Goal: Transaction & Acquisition: Purchase product/service

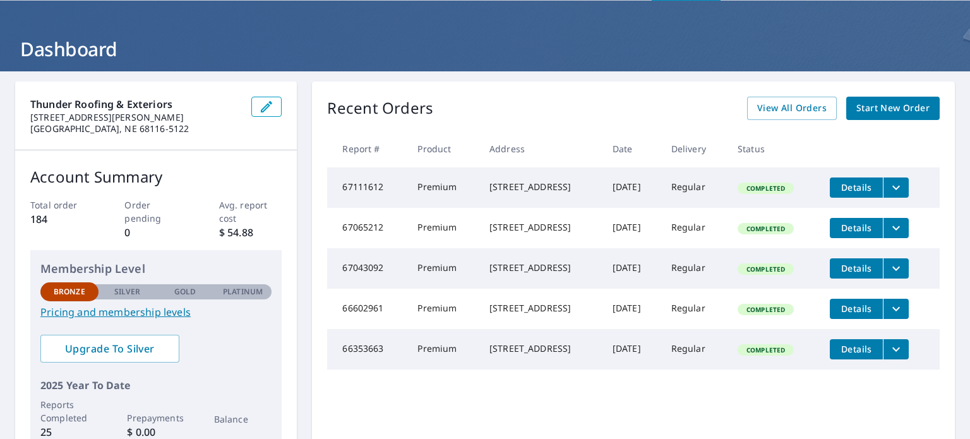
scroll to position [45, 0]
click at [895, 104] on span "Start New Order" at bounding box center [892, 108] width 73 height 16
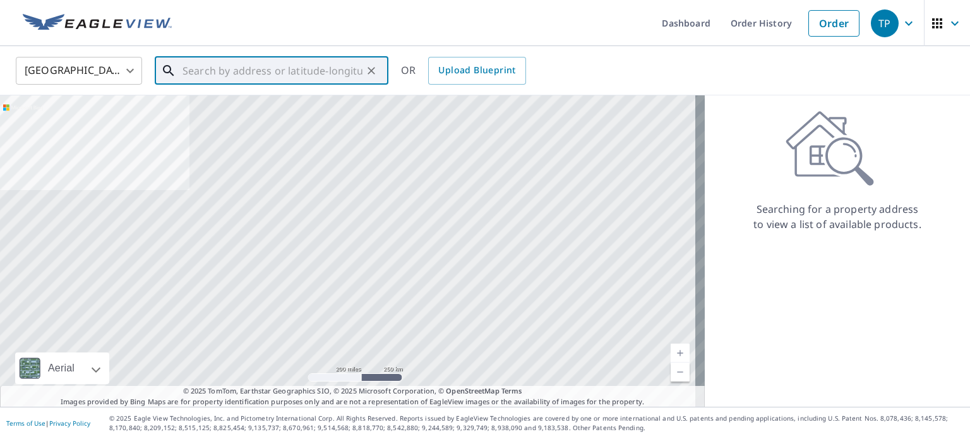
click at [232, 70] on input "text" at bounding box center [272, 70] width 180 height 35
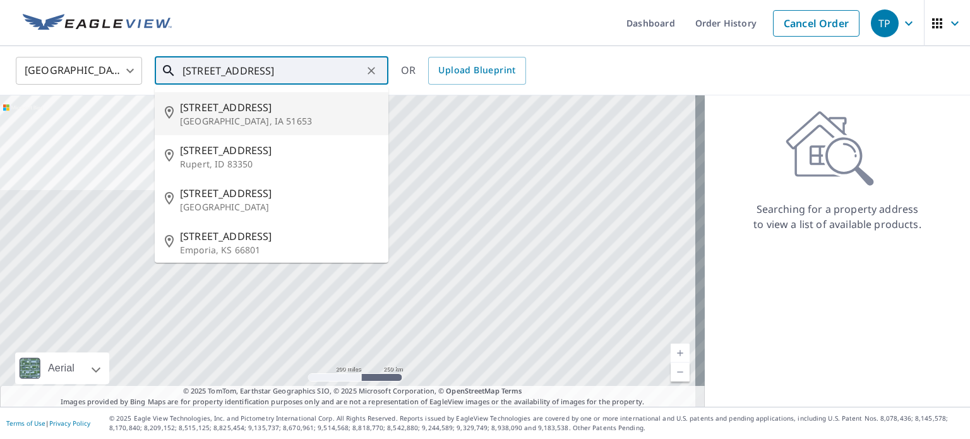
click at [227, 108] on span "[STREET_ADDRESS]" at bounding box center [279, 107] width 198 height 15
type input "[STREET_ADDRESS][PERSON_NAME]"
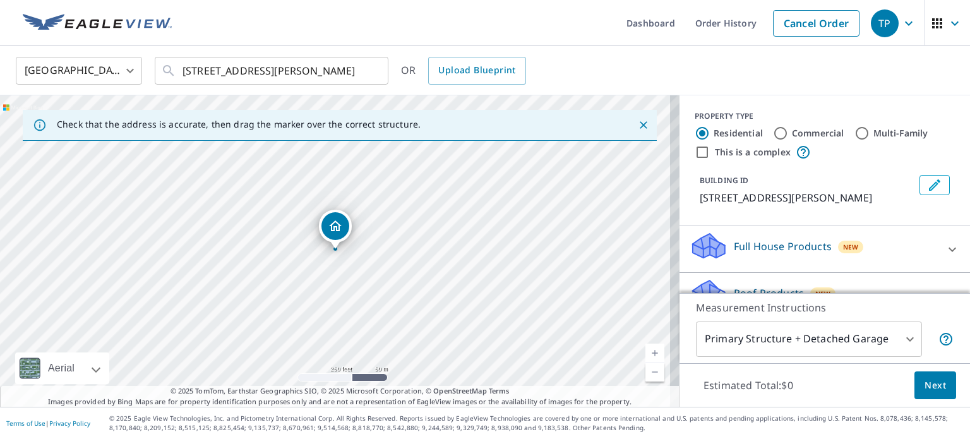
click at [637, 122] on icon "Close" at bounding box center [643, 125] width 13 height 13
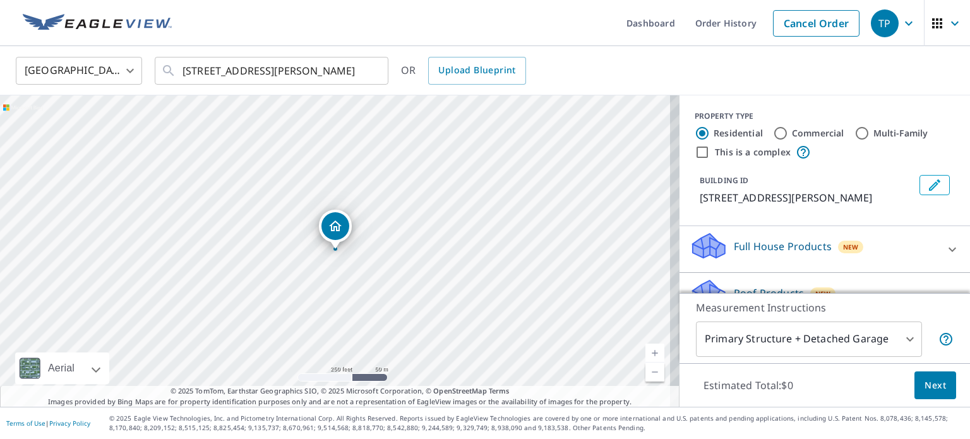
click at [765, 246] on p "Full House Products" at bounding box center [783, 246] width 98 height 15
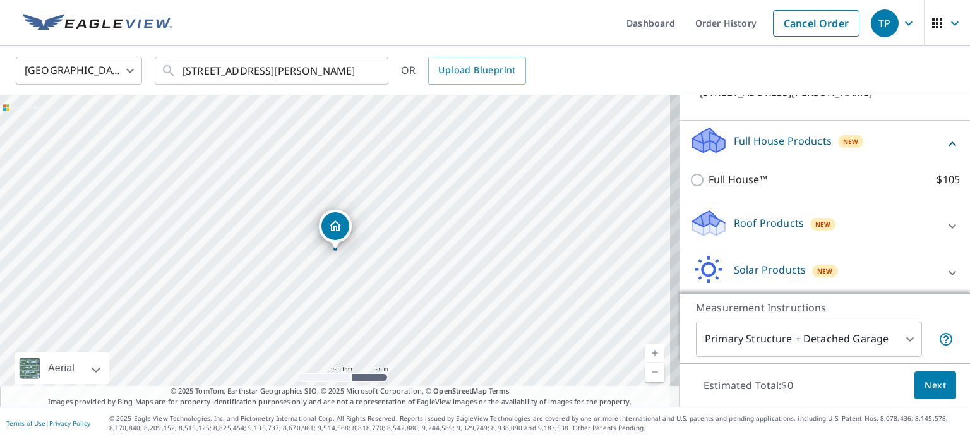
scroll to position [134, 0]
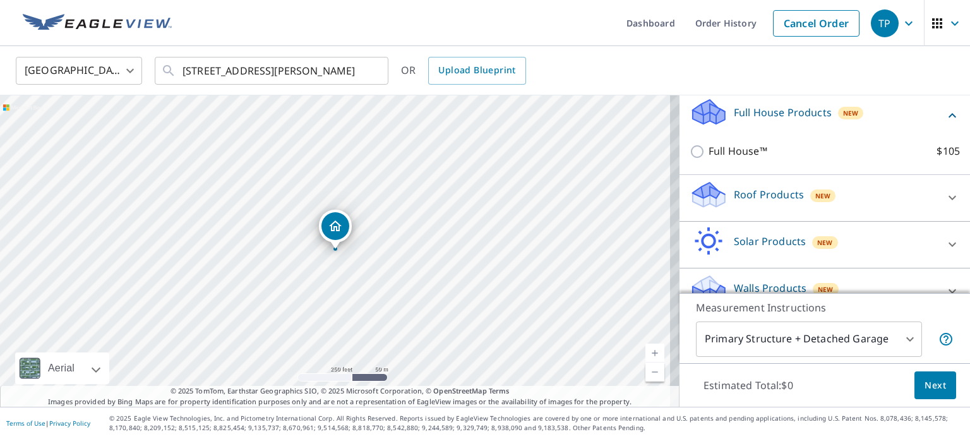
click at [750, 193] on p "Roof Products" at bounding box center [769, 194] width 70 height 15
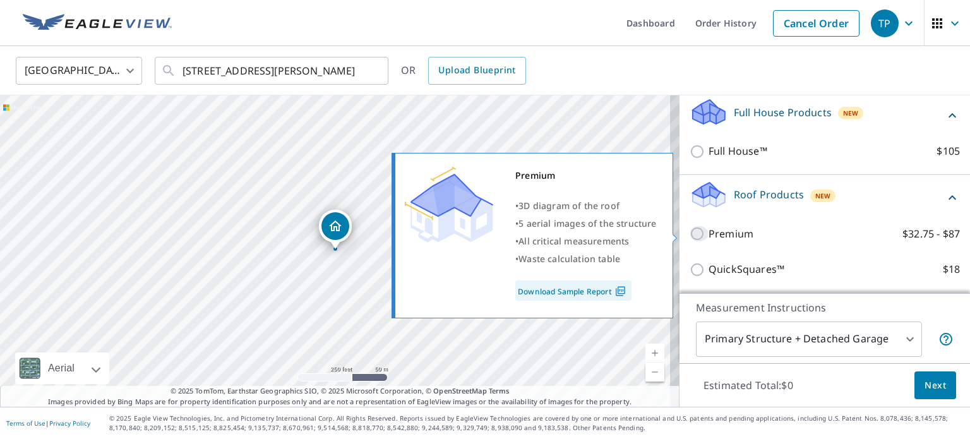
click at [689, 237] on input "Premium $32.75 - $87" at bounding box center [698, 233] width 19 height 15
checkbox input "true"
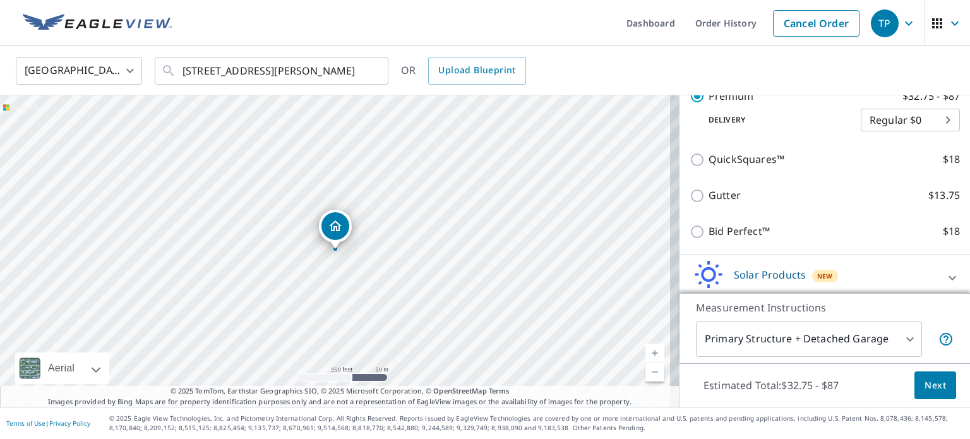
scroll to position [341, 0]
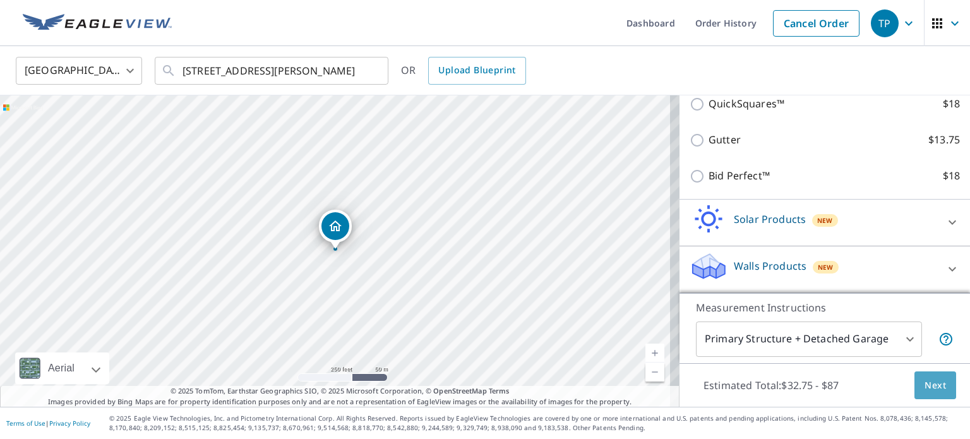
click at [924, 381] on span "Next" at bounding box center [934, 386] width 21 height 16
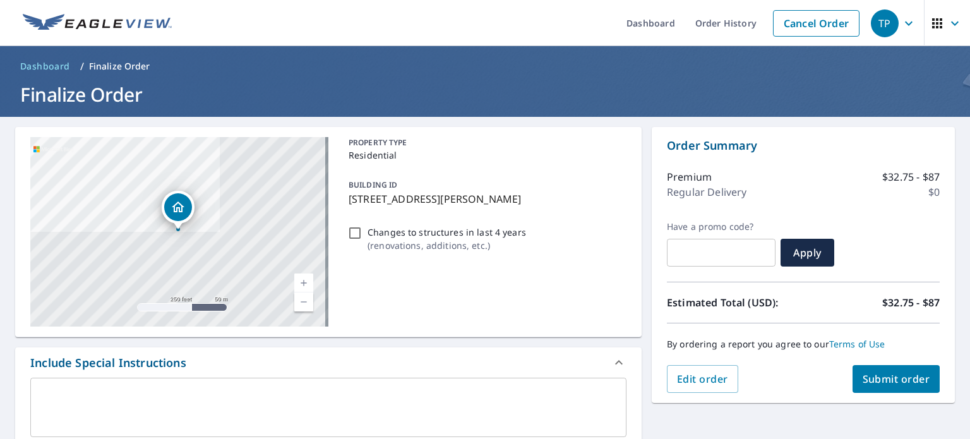
click at [149, 398] on textarea at bounding box center [328, 408] width 578 height 36
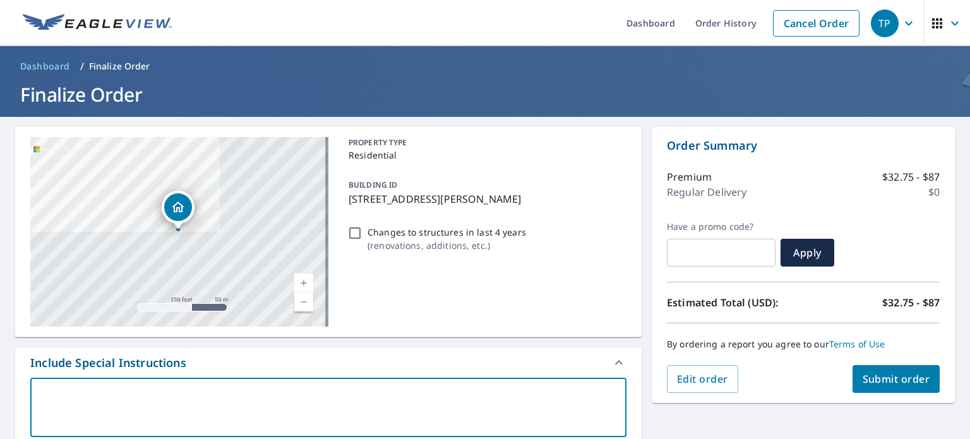
type textarea "P"
type textarea "x"
type textarea "Pl"
type textarea "x"
type textarea "Ple"
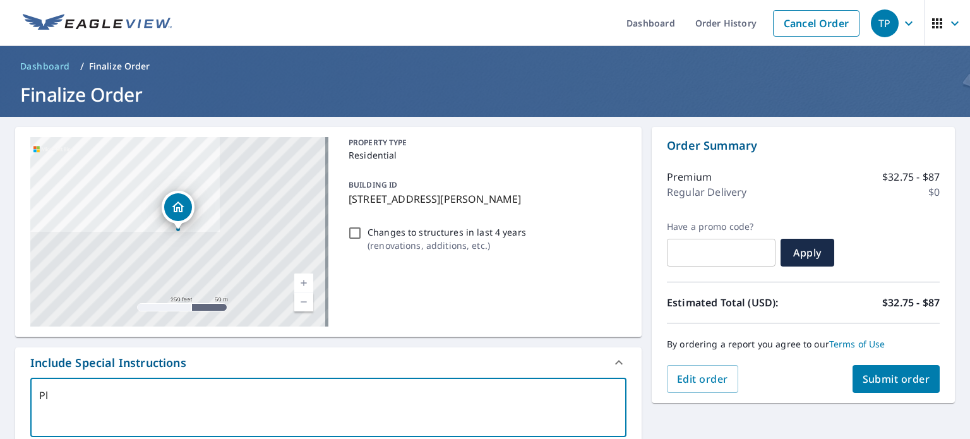
type textarea "x"
type textarea "Plea"
type textarea "x"
type textarea "Pleas"
type textarea "x"
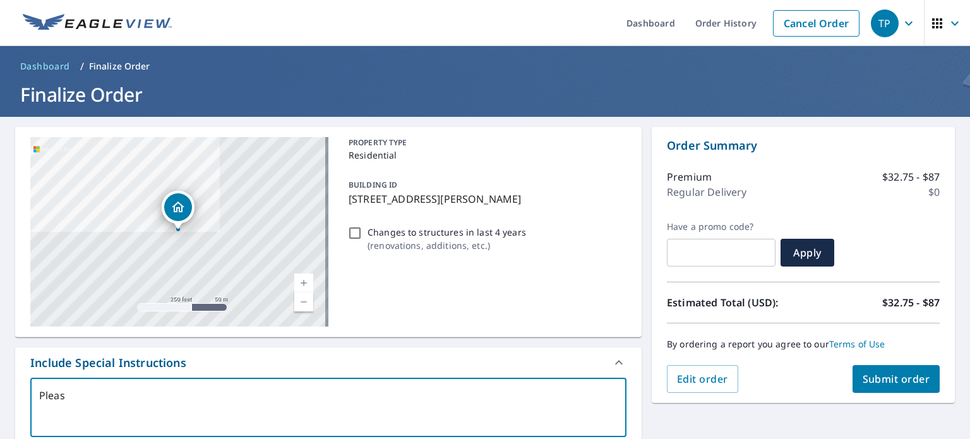
type textarea "Please"
type textarea "x"
type textarea "Please"
type textarea "x"
type textarea "Please m"
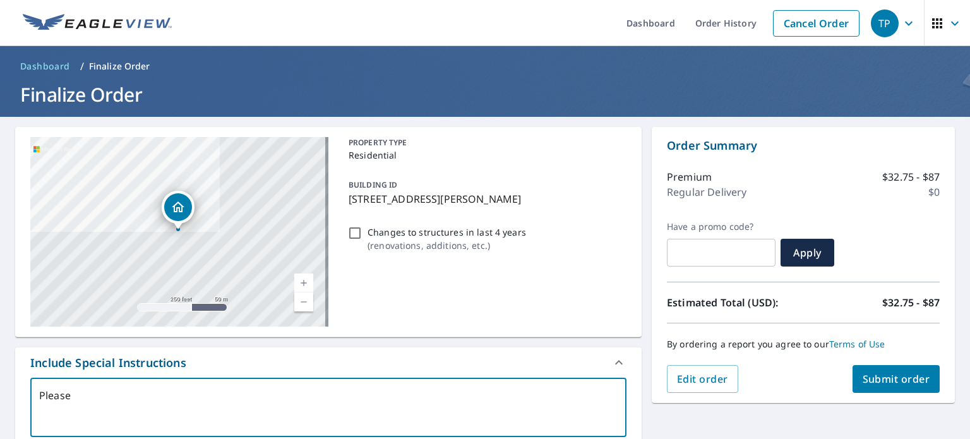
type textarea "x"
type textarea "Please ma"
type textarea "x"
type textarea "Please mak"
type textarea "x"
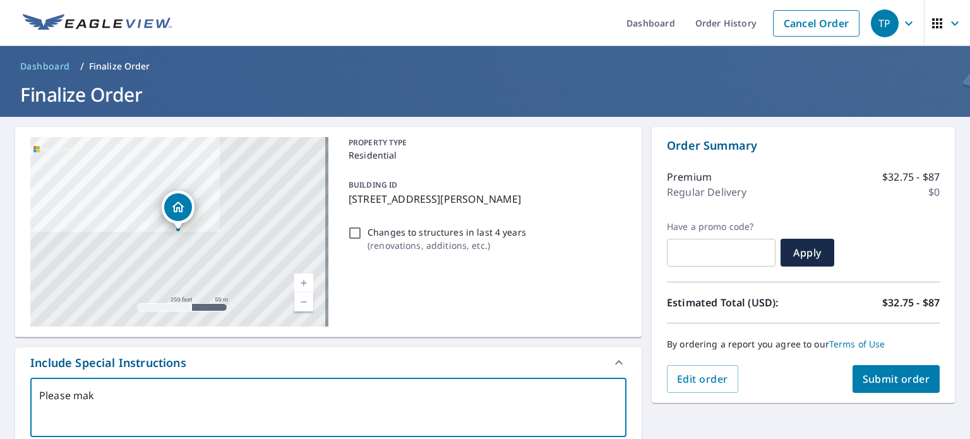
type textarea "Please make"
type textarea "x"
type textarea "Please make"
type textarea "x"
type textarea "Please make s"
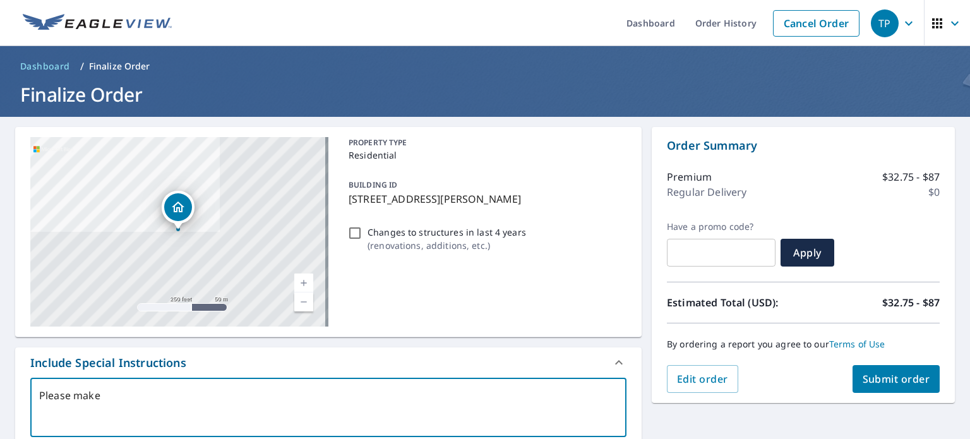
type textarea "x"
type textarea "Please make su"
type textarea "x"
type textarea "Please make sur"
type textarea "x"
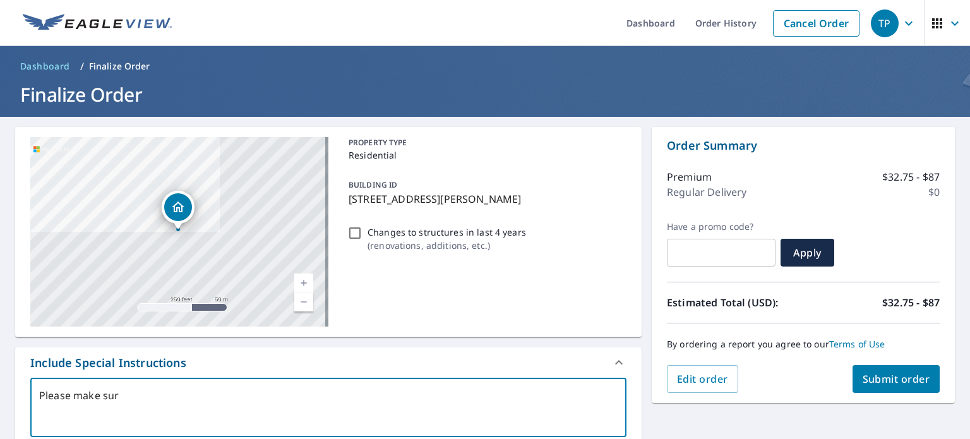
type textarea "Please make sure"
type textarea "x"
type textarea "Please make sure"
type textarea "x"
type textarea "Please make sure t"
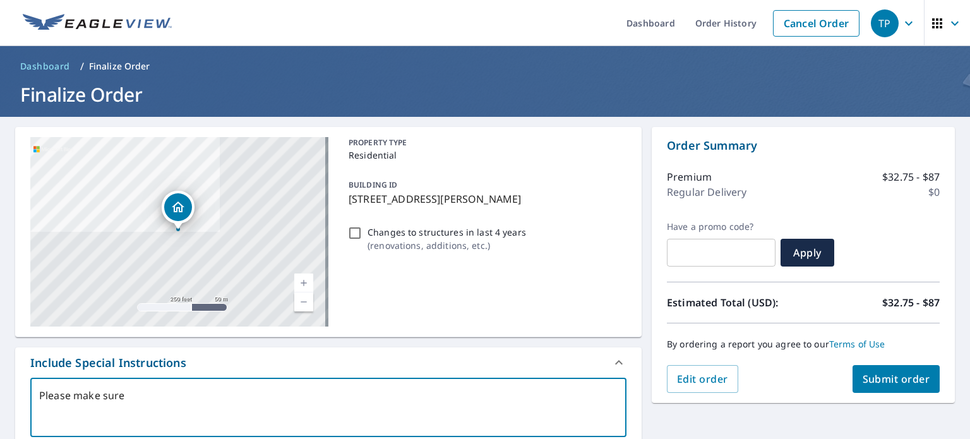
type textarea "x"
type textarea "Please make sure th"
type textarea "x"
type textarea "Please make sure the"
type textarea "x"
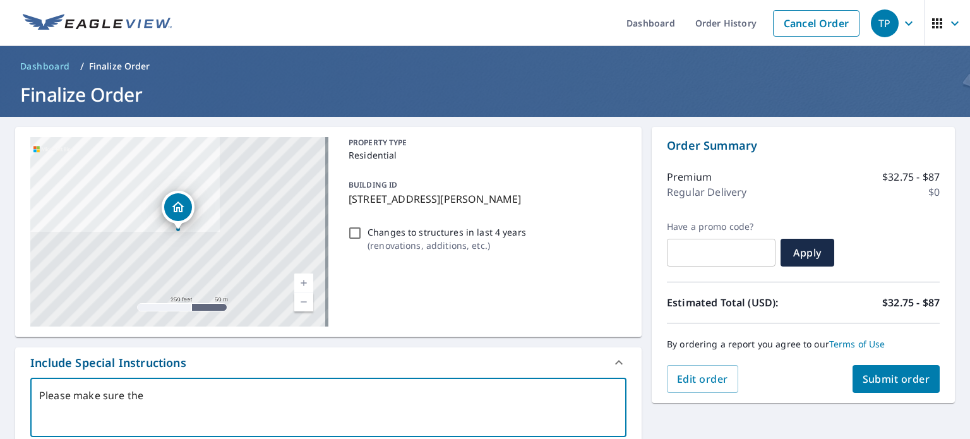
type textarea "Please make sure the"
type textarea "x"
type textarea "Please make sure the h"
type textarea "x"
type textarea "Please make sure the ho"
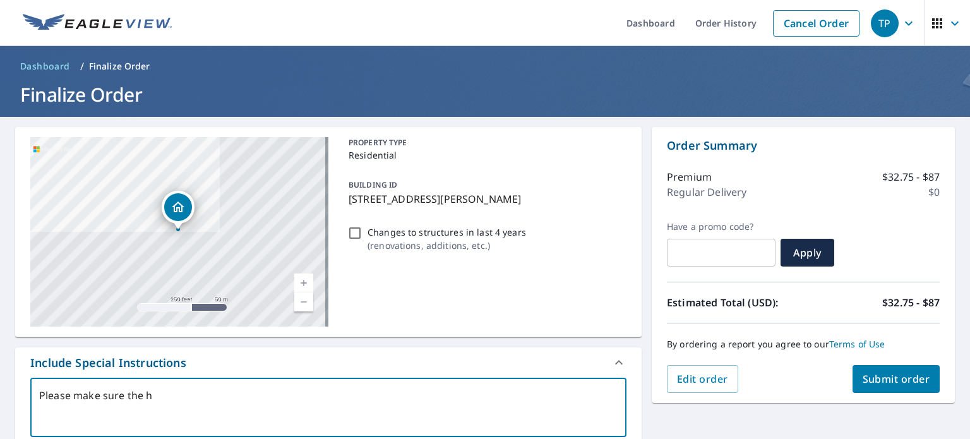
type textarea "x"
type textarea "Please make sure the hou"
type textarea "x"
type textarea "Please make sure the hous"
type textarea "x"
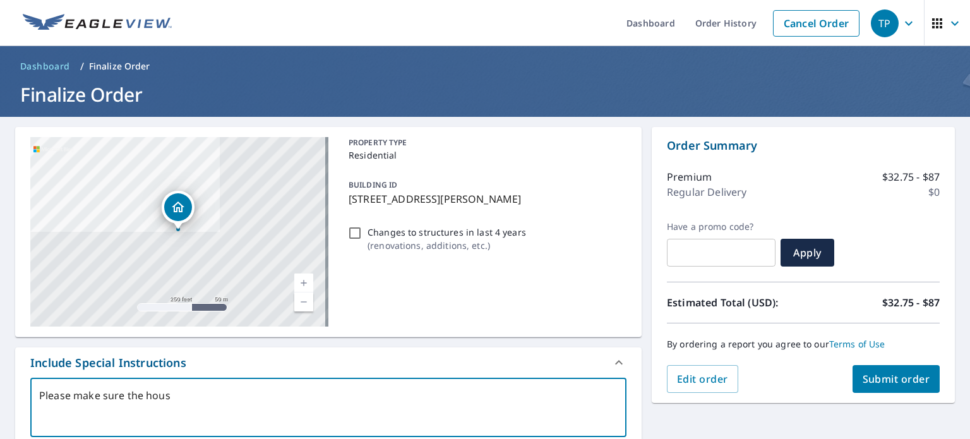
type textarea "Please make sure the house"
type textarea "x"
type textarea "Please make sure the house"
type textarea "x"
type textarea "Please make sure the house a"
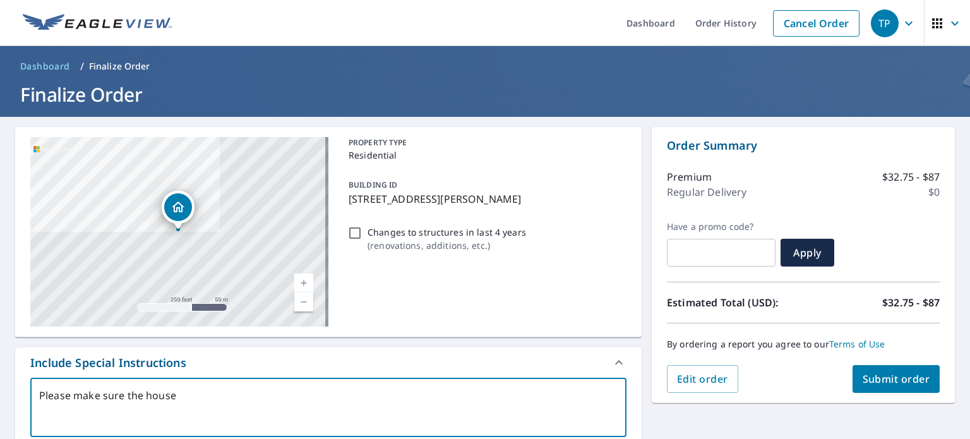
type textarea "x"
type textarea "Please make sure the house an"
type textarea "x"
type textarea "Please make sure the house and"
type textarea "x"
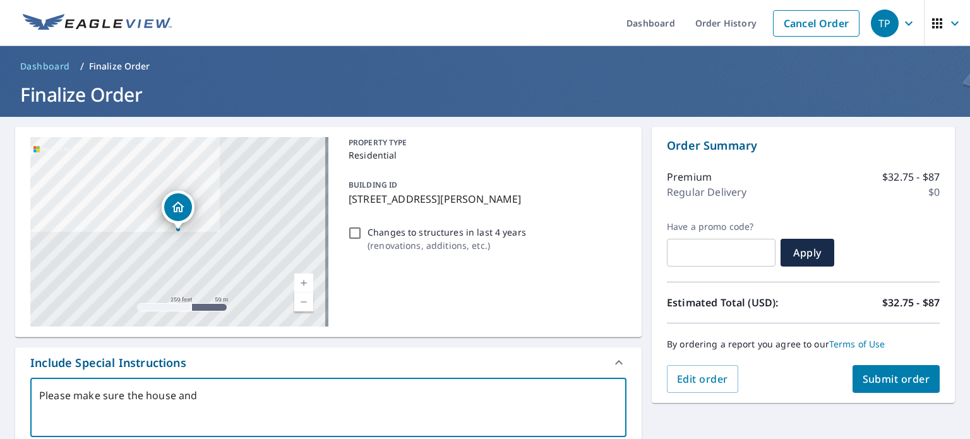
type textarea "Please make sure the house and"
type textarea "x"
type textarea "Please make sure the house and m"
type textarea "x"
type textarea "Please make sure the house and me"
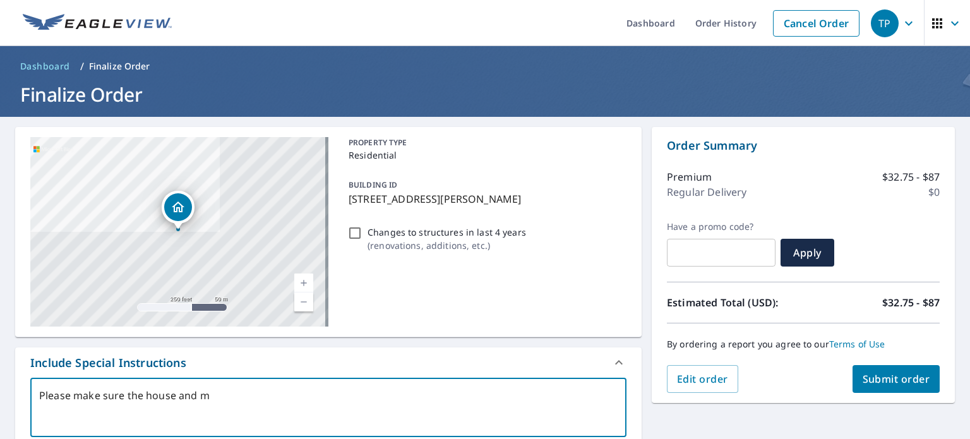
type textarea "x"
type textarea "Please make sure the house and met"
type textarea "x"
type textarea "Please make sure the house and meta"
type textarea "x"
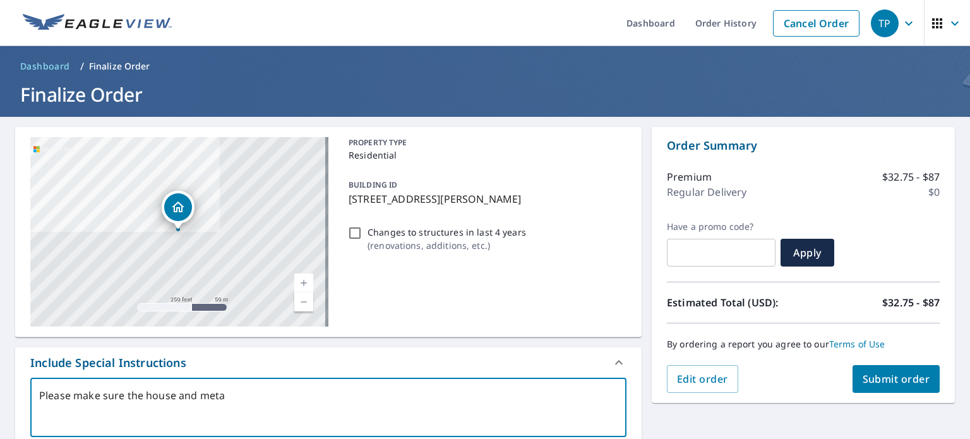
type textarea "Please make sure the house and metal"
type textarea "x"
type textarea "Please make sure the house and metal"
type textarea "x"
type textarea "Please make sure the house and metal o"
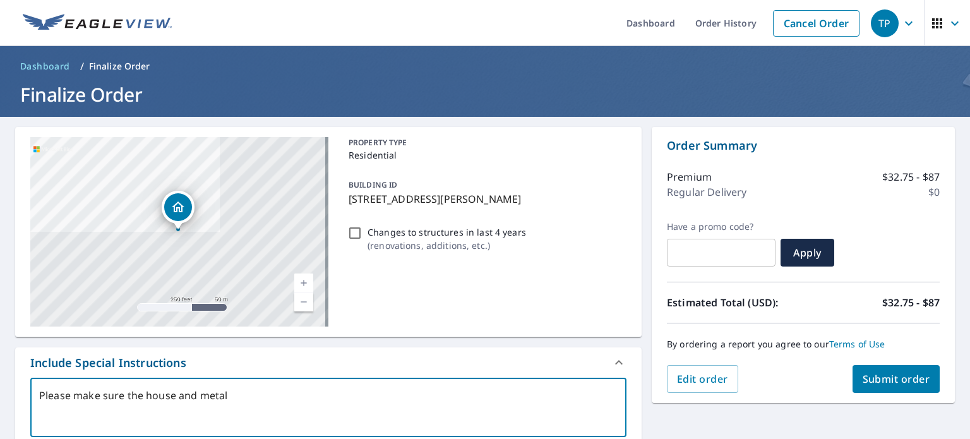
type textarea "x"
type textarea "Please make sure the house and metal ou"
type textarea "x"
type textarea "Please make sure the house and metal out"
type textarea "x"
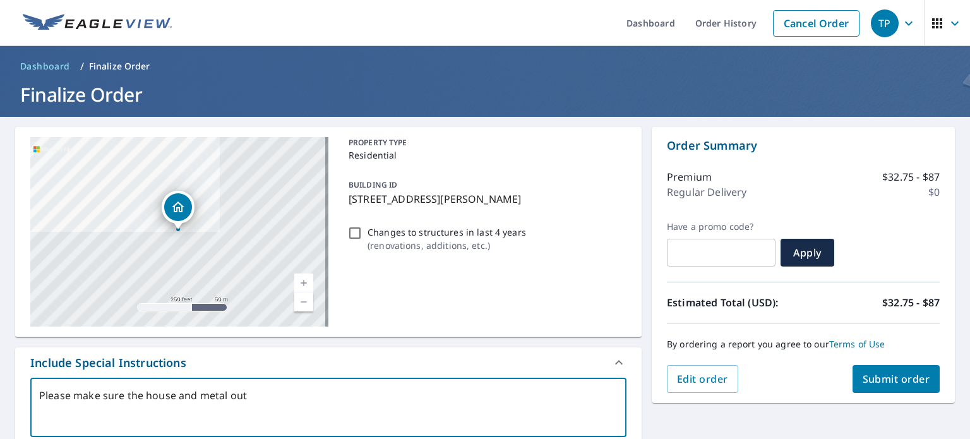
type textarea "Please make sure the house and metal outb"
type textarea "x"
type textarea "Please make sure the house and metal outbu"
type textarea "x"
type textarea "Please make sure the house and metal outbui"
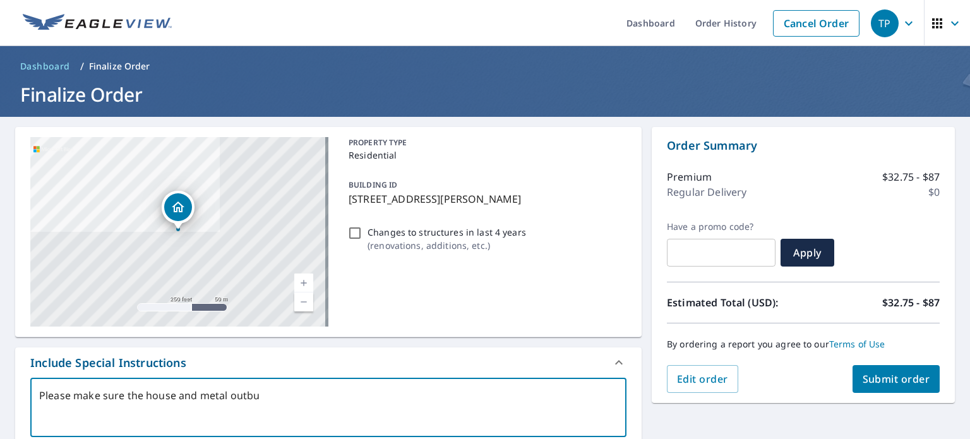
type textarea "x"
type textarea "Please make sure the house and metal outbuil"
type textarea "x"
type textarea "Please make sure the house and metal outbuild"
type textarea "x"
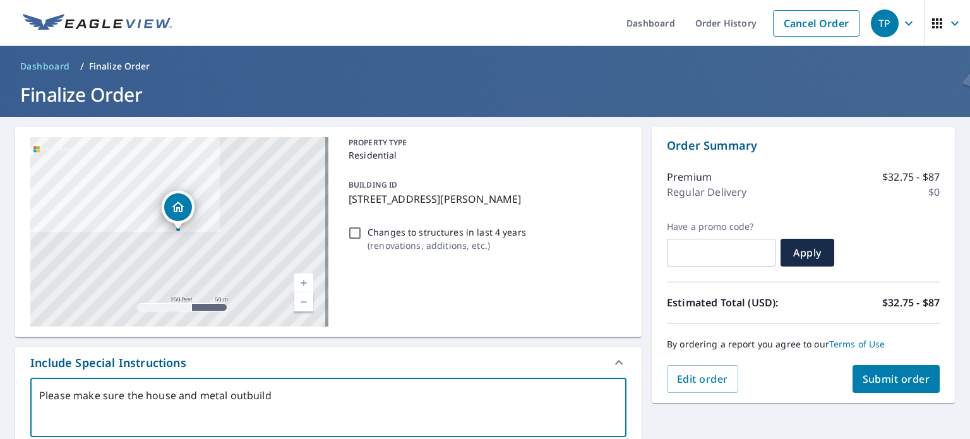
type textarea "Please make sure the house and metal outbuildi"
type textarea "x"
type textarea "Please make sure the house and metal outbuildin"
type textarea "x"
type textarea "Please make sure the house and metal outbuilding"
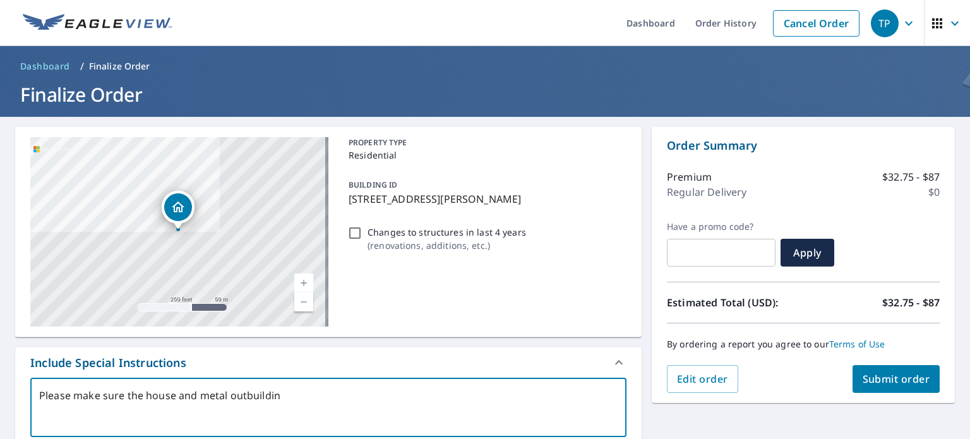
type textarea "x"
type textarea "Please make sure the house and metal outbuilding"
type textarea "x"
type textarea "Please make sure the house and metal outbuilding a"
type textarea "x"
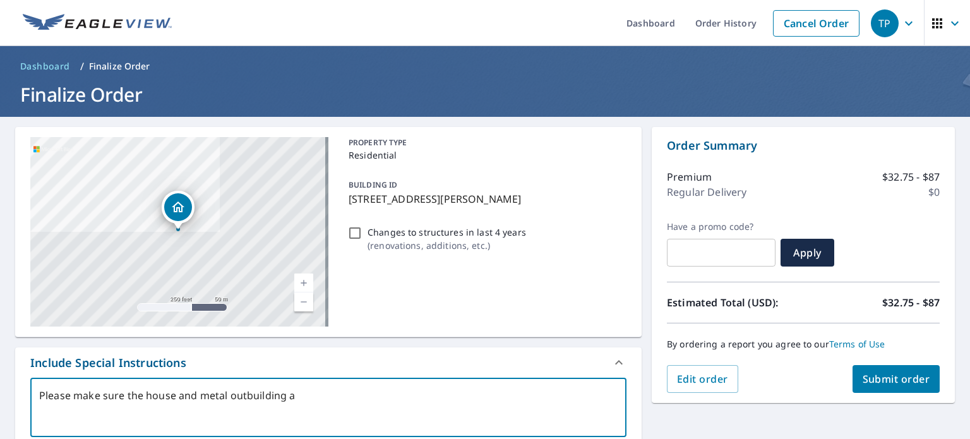
type textarea "Please make sure the house and metal outbuilding ar"
type textarea "x"
type textarea "Please make sure the house and metal outbuilding are"
type textarea "x"
type textarea "Please make sure the house and metal outbuilding are"
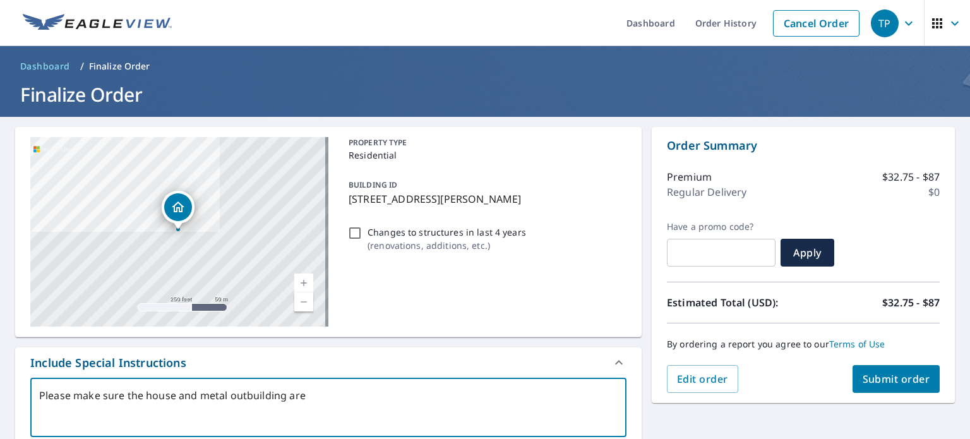
type textarea "x"
type textarea "Please make sure the house and metal outbuilding are i"
type textarea "x"
type textarea "Please make sure the house and metal outbuilding are in"
type textarea "x"
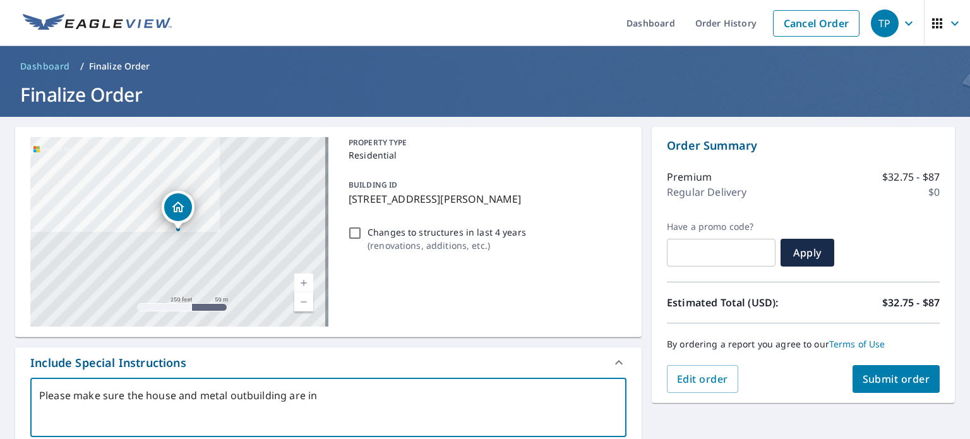
type textarea "Please make sure the house and metal outbuilding are inc"
type textarea "x"
type textarea "Please make sure the house and metal outbuilding are incl"
type textarea "x"
type textarea "Please make sure the house and metal outbuilding are inclu"
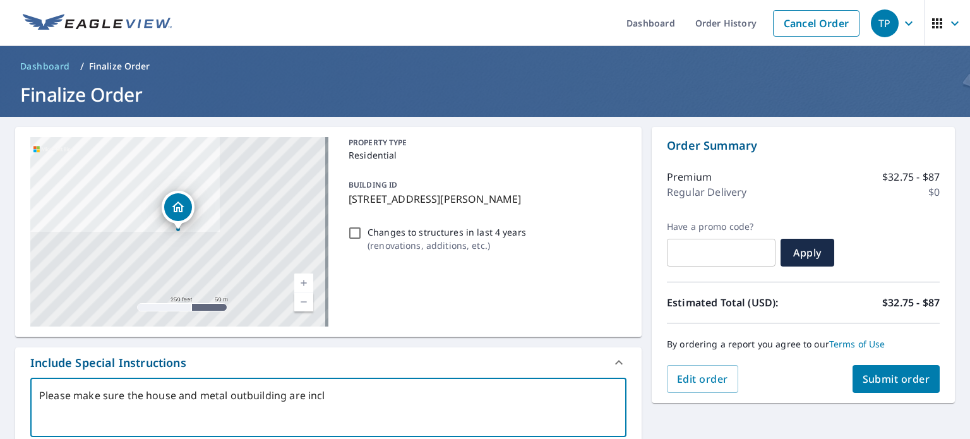
type textarea "x"
type textarea "Please make sure the house and metal outbuilding are includ"
type textarea "x"
type textarea "Please make sure the house and metal outbuilding are include"
type textarea "x"
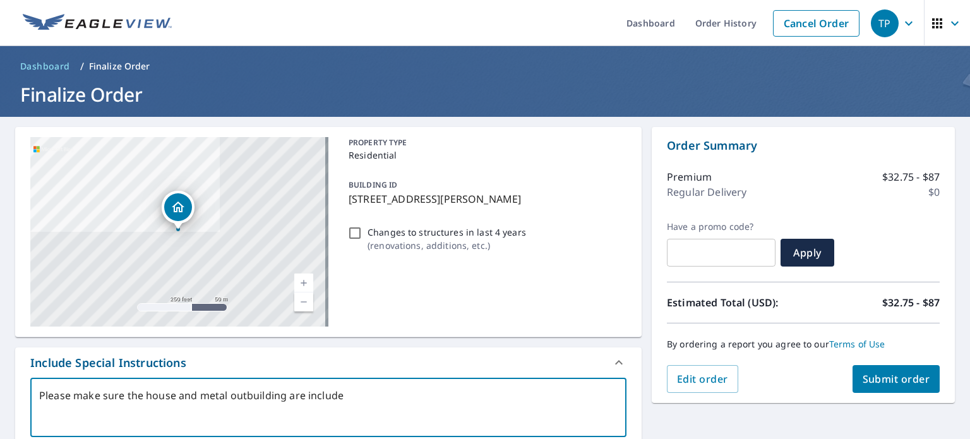
type textarea "Please make sure the house and metal outbuilding are included"
type textarea "x"
type textarea "Please make sure the house and metal outbuilding are included"
click at [875, 381] on span "Submit order" at bounding box center [896, 379] width 68 height 14
type textarea "x"
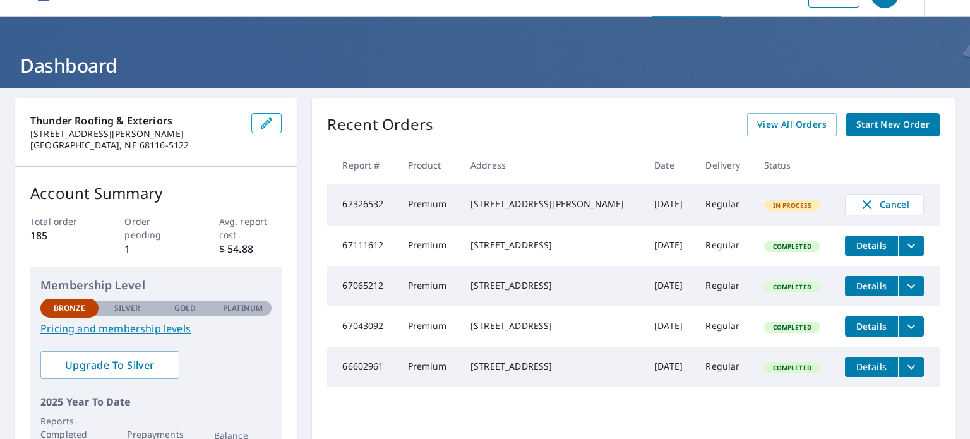
scroll to position [34, 0]
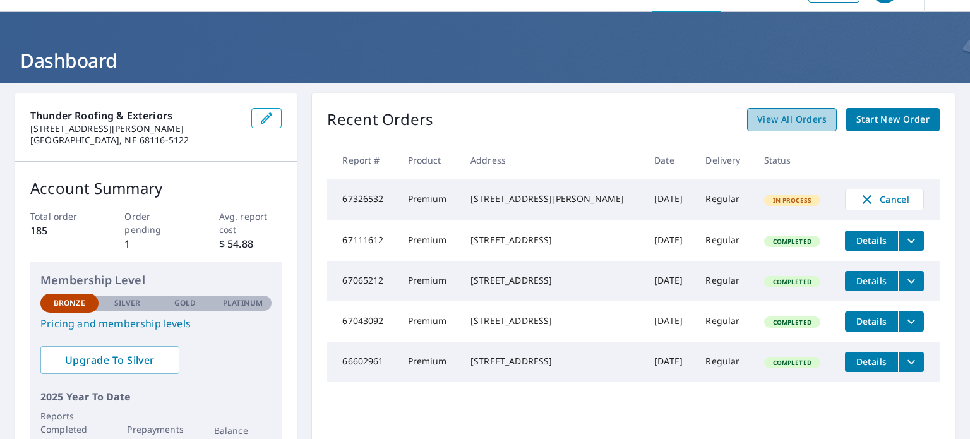
click at [803, 118] on span "View All Orders" at bounding box center [791, 120] width 69 height 16
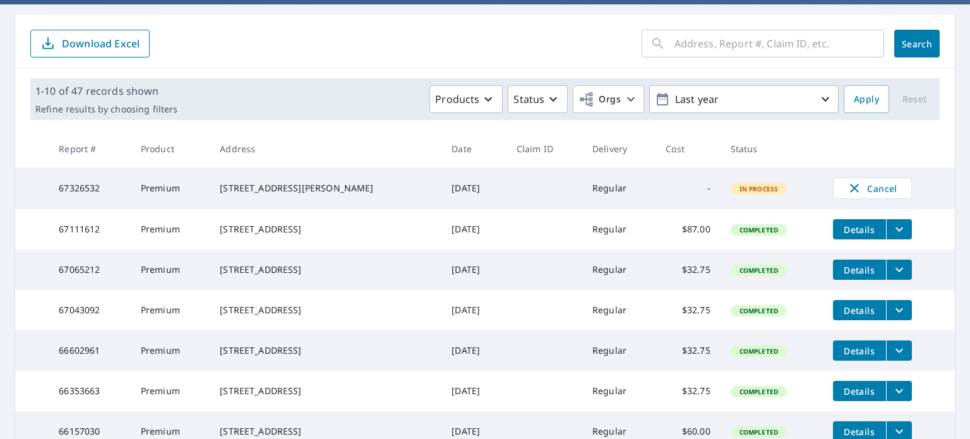
scroll to position [110, 0]
